Goal: Task Accomplishment & Management: Use online tool/utility

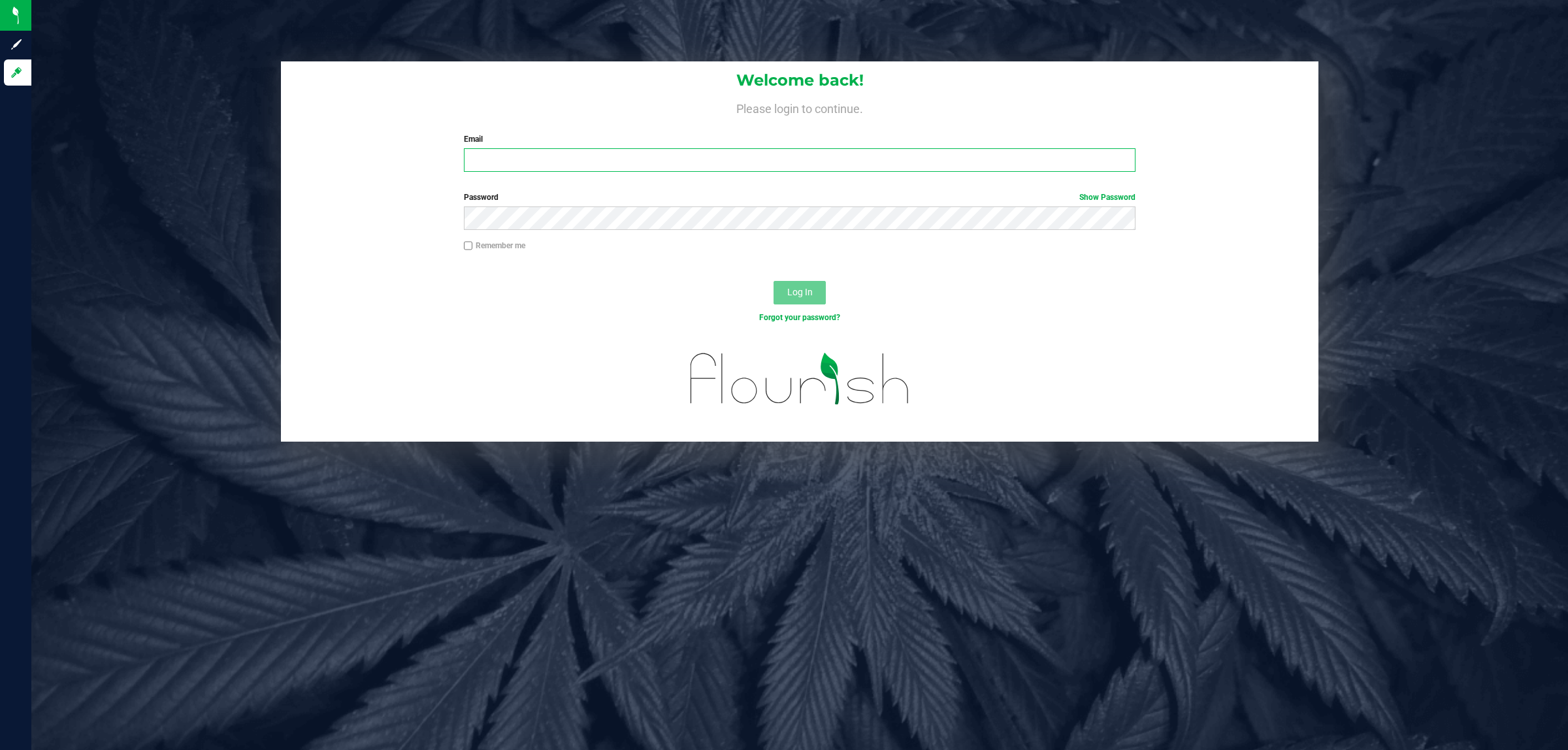
click at [521, 154] on input "Email" at bounding box center [799, 160] width 672 height 23
click at [626, 164] on input "Email" at bounding box center [799, 160] width 672 height 23
type input "siorio@liveparallel.com"
click at [773, 281] on button "Log In" at bounding box center [799, 293] width 52 height 23
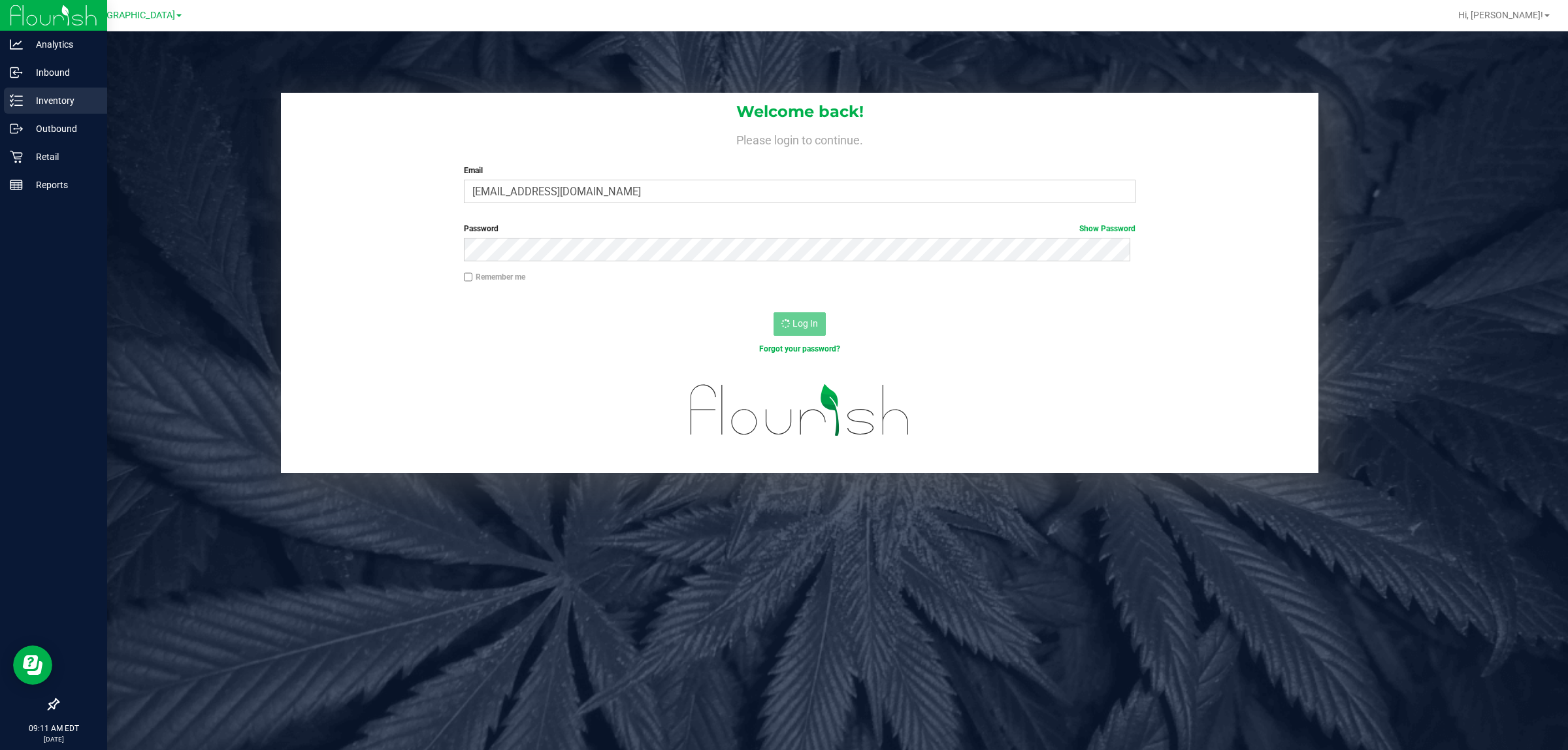
click at [25, 96] on p "Inventory" at bounding box center [61, 100] width 78 height 15
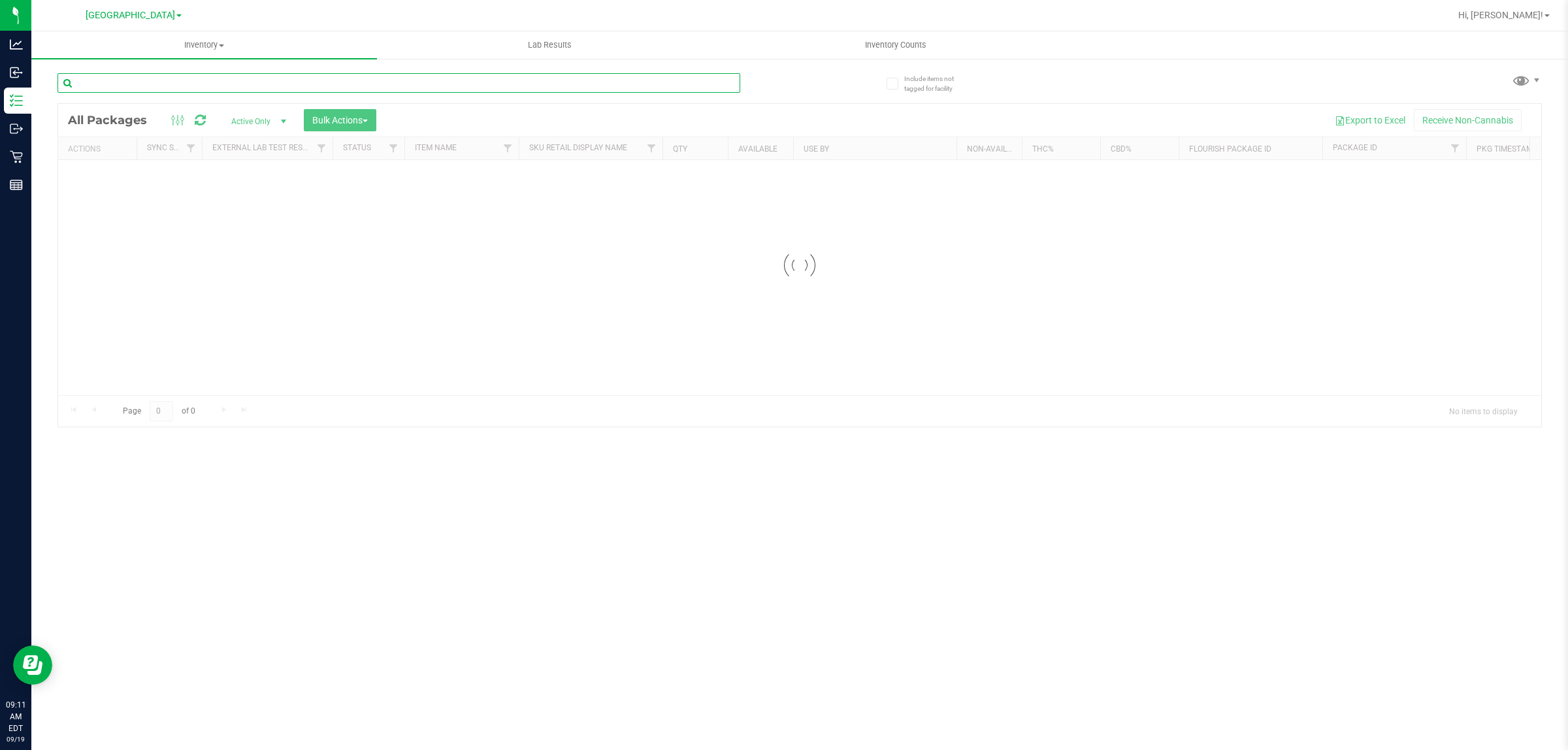
click at [207, 84] on input "text" at bounding box center [399, 83] width 683 height 20
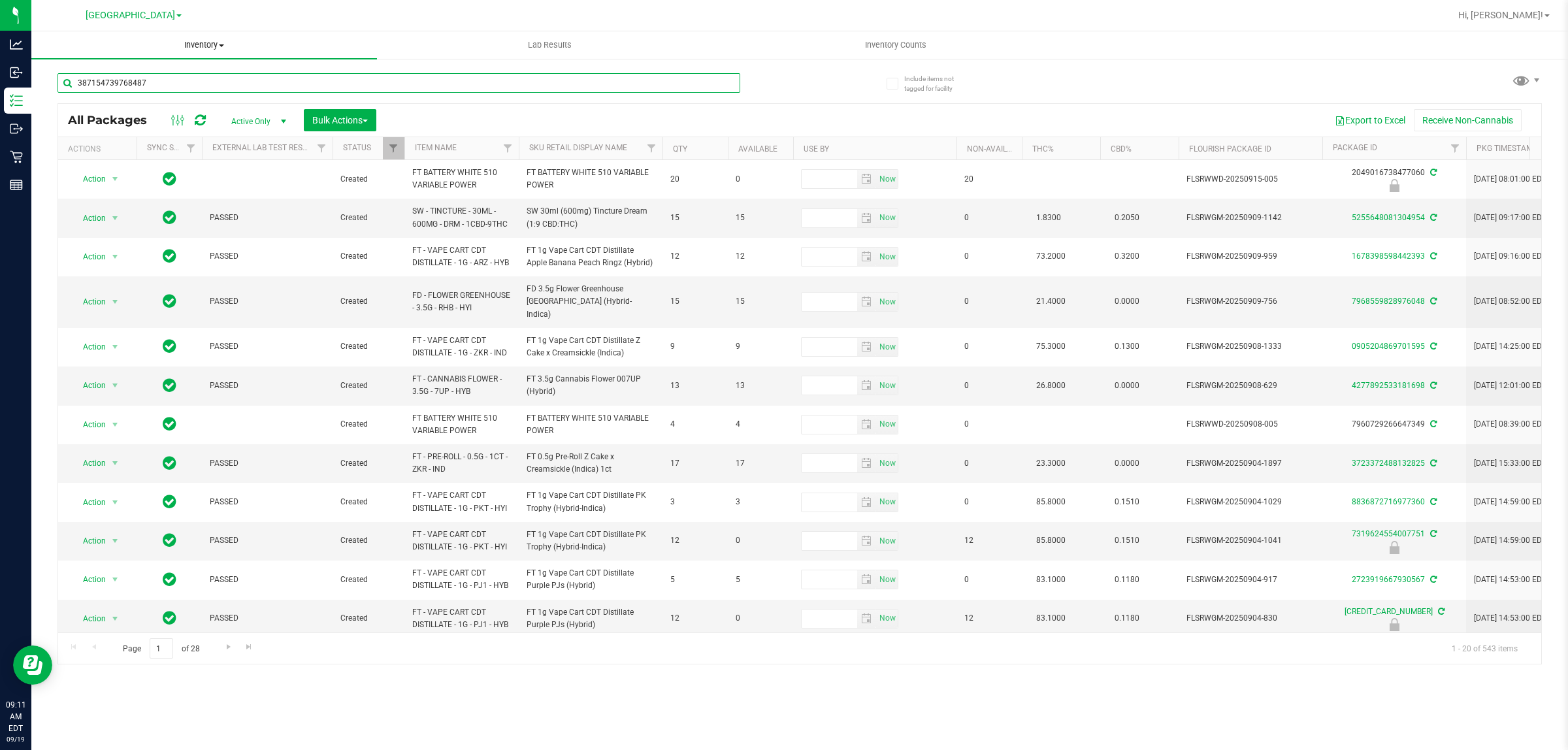
type input "3871547397684875"
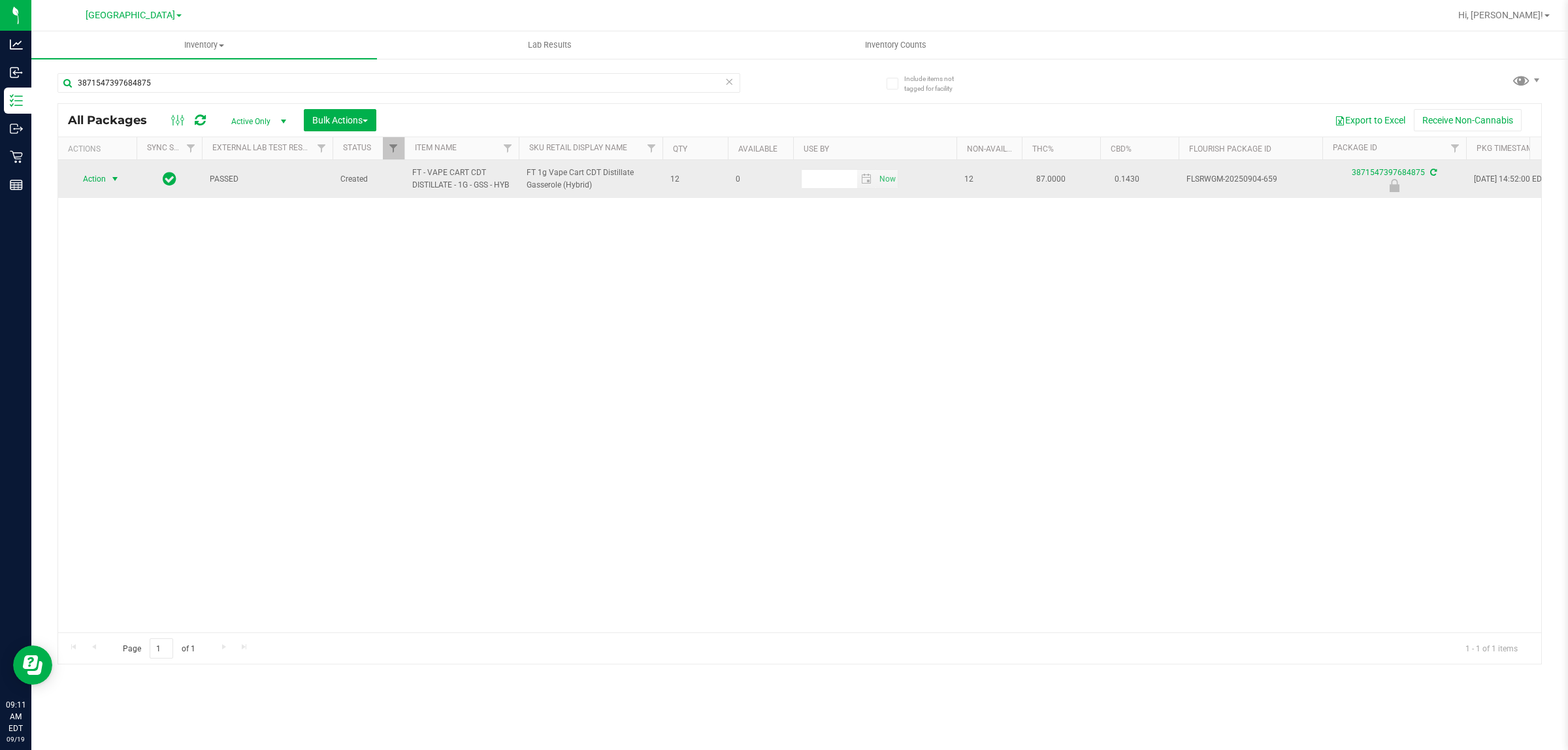
click at [86, 181] on span "Action" at bounding box center [88, 179] width 35 height 18
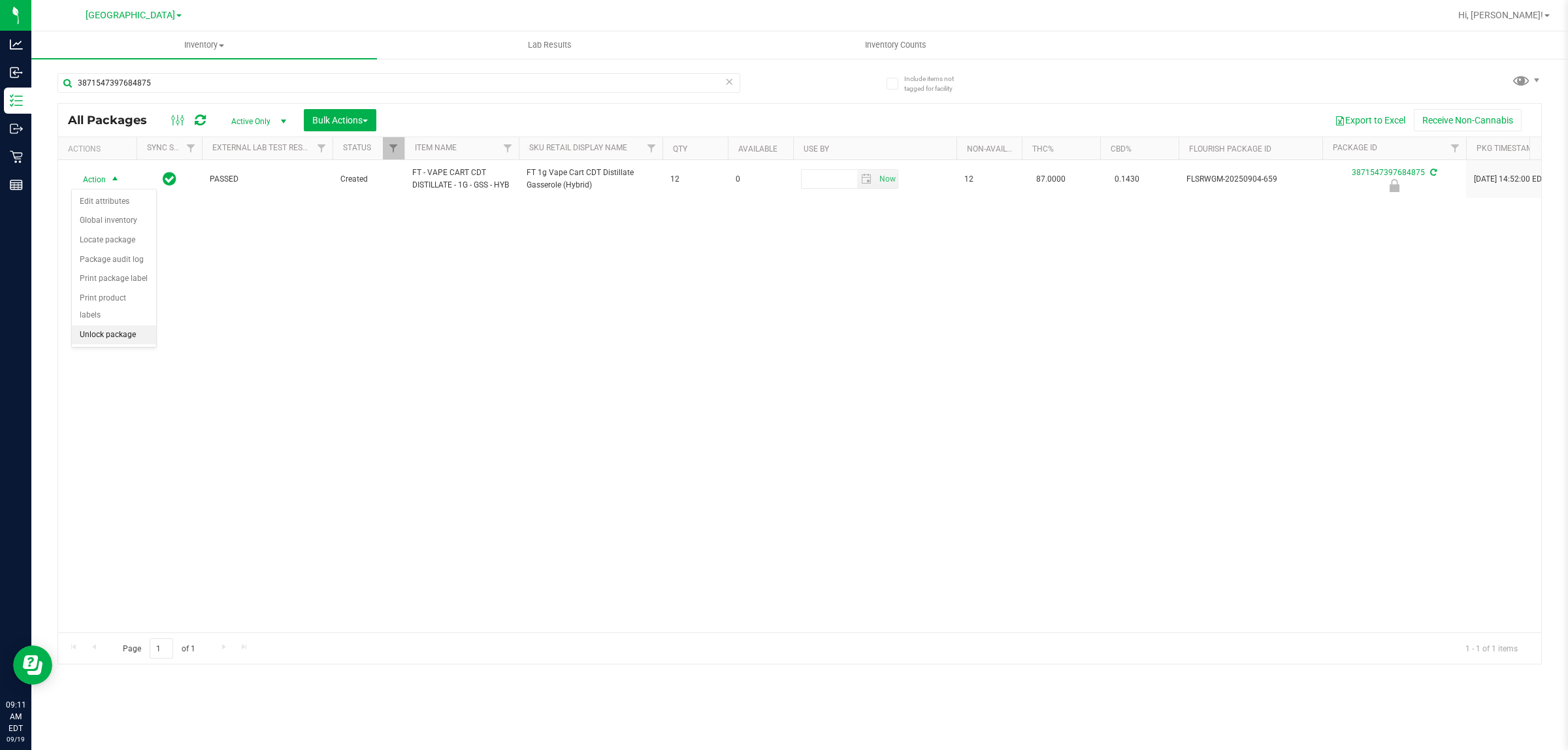
click at [79, 327] on li "Unlock package" at bounding box center [114, 335] width 84 height 20
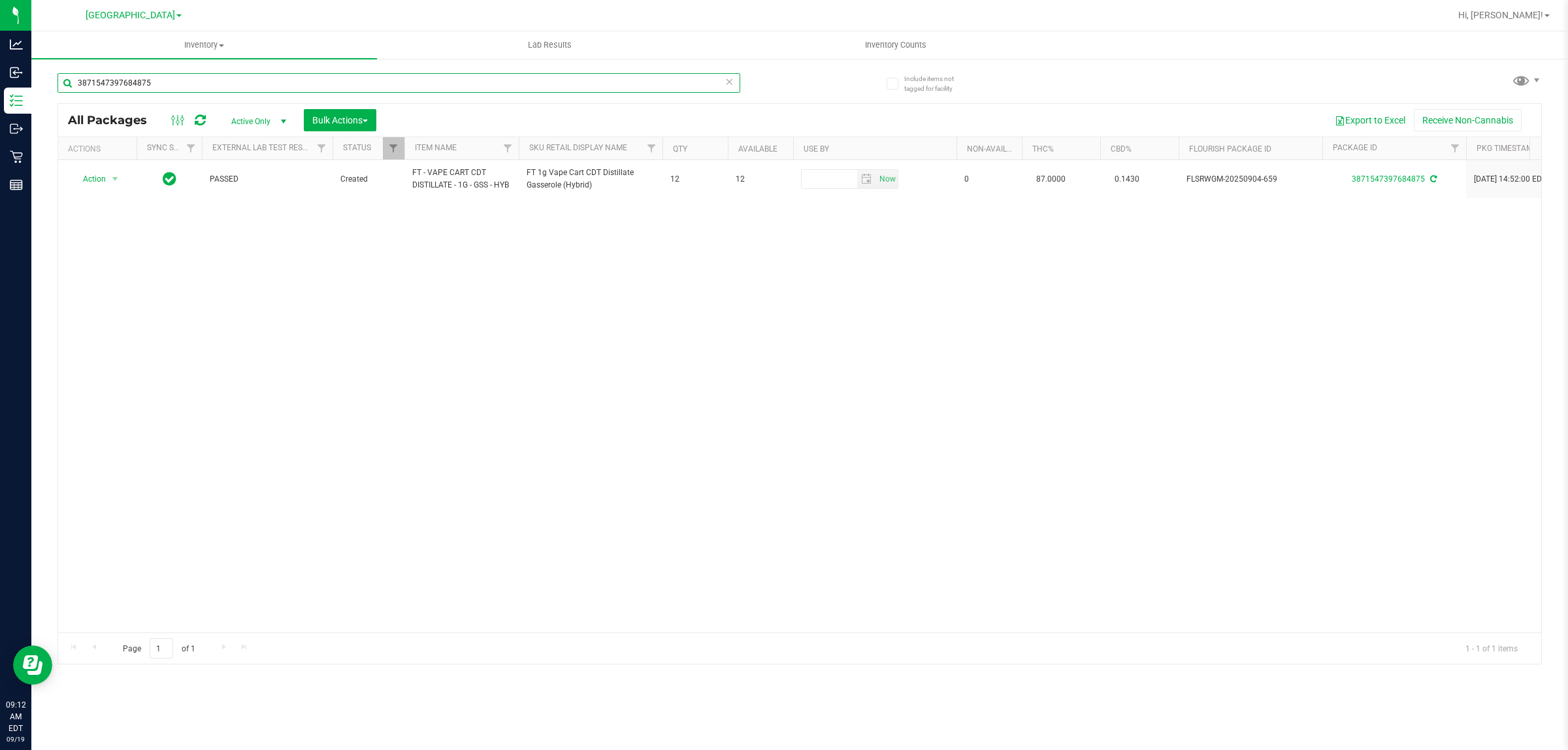
drag, startPoint x: 259, startPoint y: 73, endPoint x: 0, endPoint y: -15, distance: 273.5
click at [0, 0] on html "Analytics Inbound Inventory Outbound Retail Reports 09:12 AM EDT 09/19/2025 09/…" at bounding box center [784, 375] width 1568 height 750
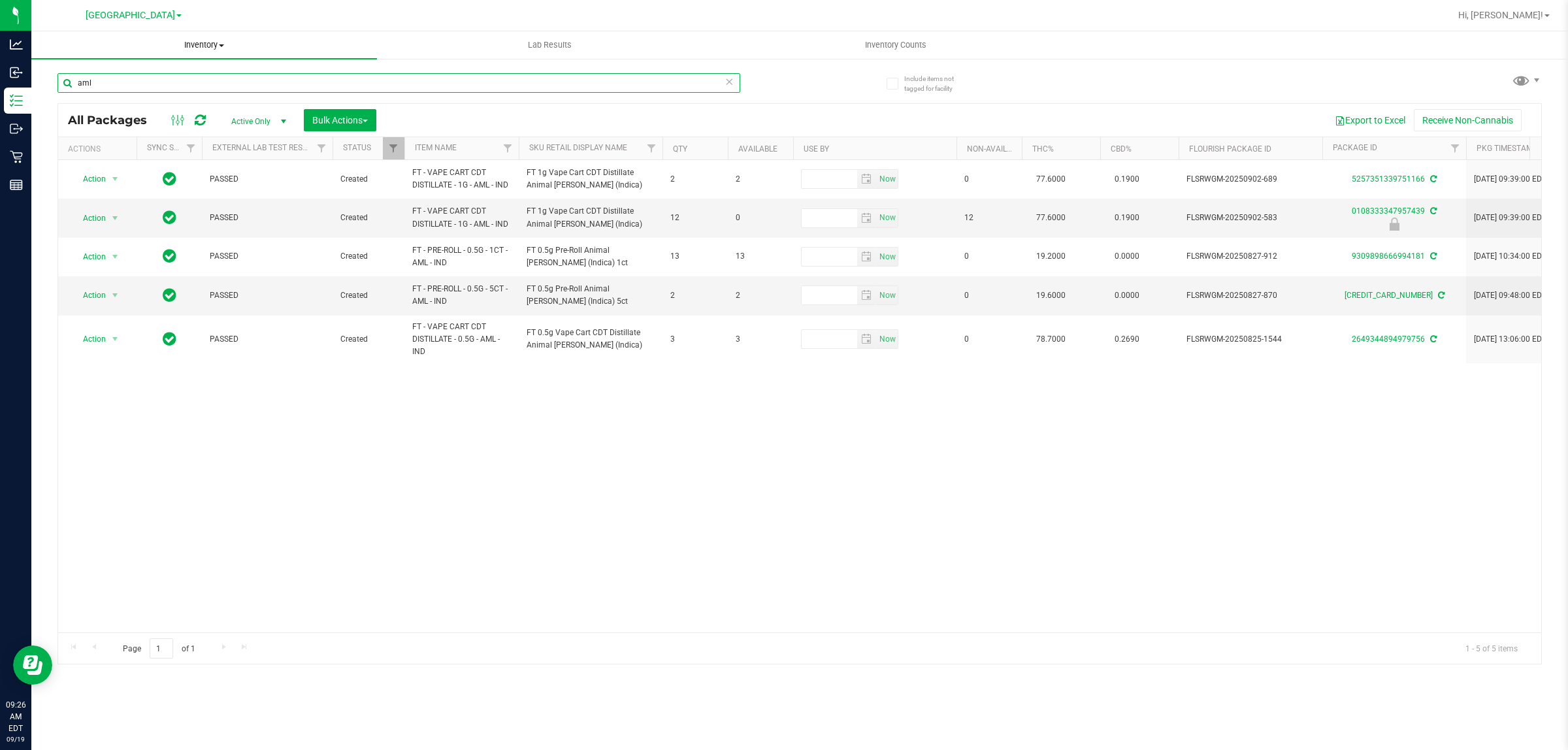
type input "aml"
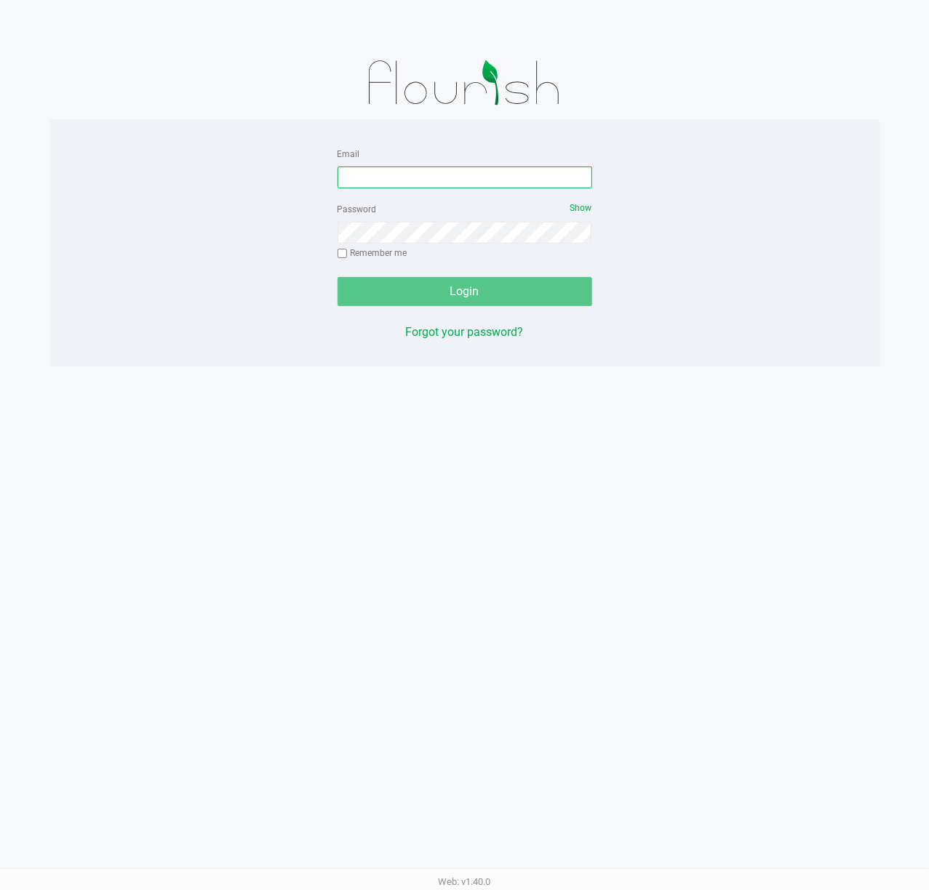
click at [455, 183] on input "Email" at bounding box center [464, 178] width 255 height 22
type input "[EMAIL_ADDRESS][DOMAIN_NAME]"
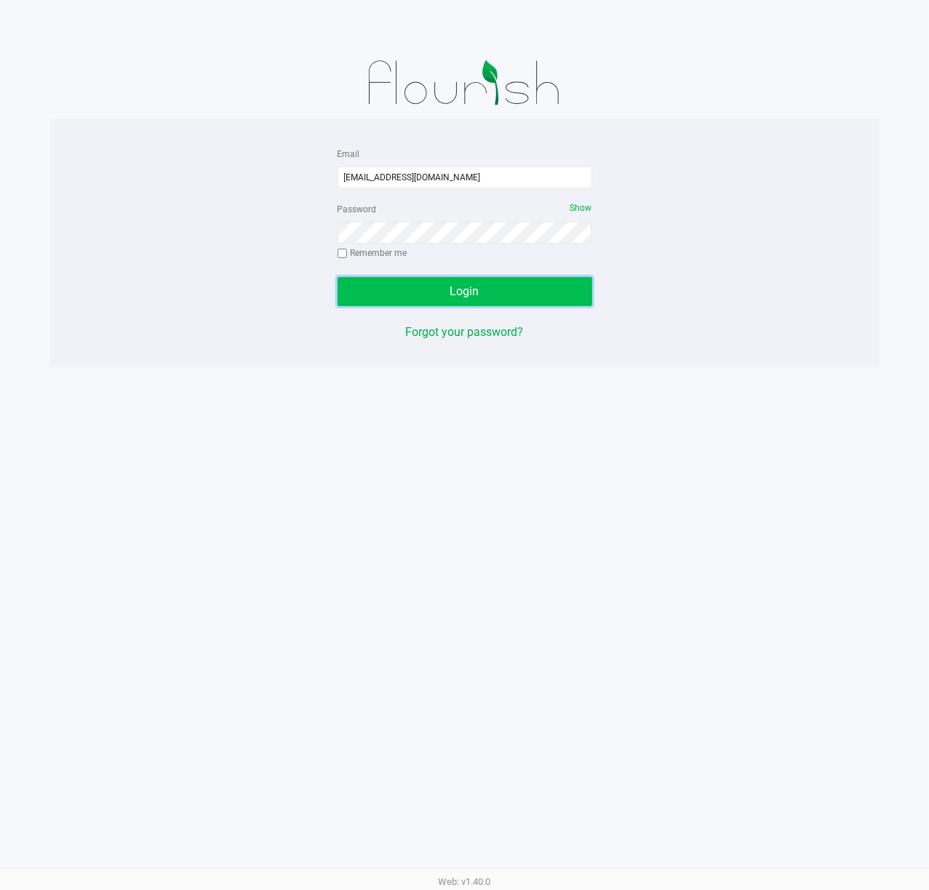
click at [560, 292] on button "Login" at bounding box center [464, 291] width 255 height 29
